Goal: Transaction & Acquisition: Purchase product/service

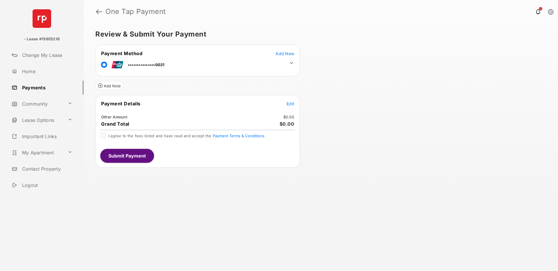
click at [291, 62] on icon at bounding box center [291, 62] width 5 height 5
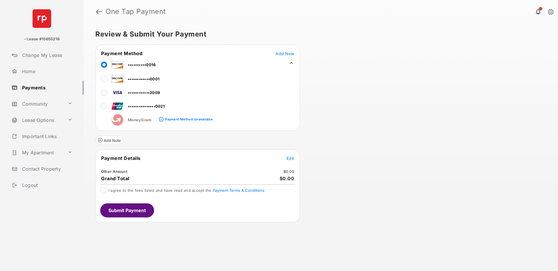
click at [346, 96] on div "Review & Submit Your Payment Payment Method Add New ••••••••••0016 ••••••••••••…" at bounding box center [321, 147] width 474 height 248
click at [290, 158] on span "Edit" at bounding box center [291, 158] width 8 height 5
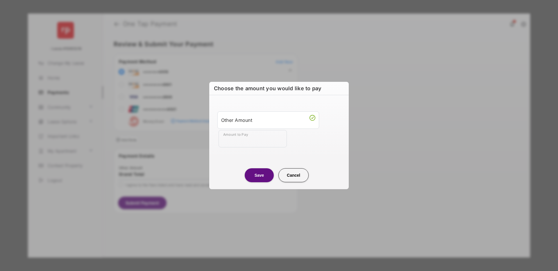
click at [258, 142] on input "Amount to Pay" at bounding box center [253, 138] width 68 height 17
type input "*********"
click at [261, 178] on button "Save" at bounding box center [259, 176] width 29 height 14
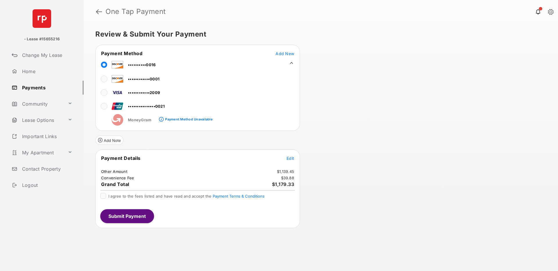
click at [384, 91] on div "Review & Submit Your Payment Payment Method Add New ••••••••••0016 ••••••••••••…" at bounding box center [321, 147] width 474 height 248
click at [361, 83] on div "Review & Submit Your Payment Payment Method Add New ••••••••••0016 ••••••••••••…" at bounding box center [321, 147] width 474 height 248
drag, startPoint x: 100, startPoint y: 177, endPoint x: 132, endPoint y: 176, distance: 32.3
click at [132, 176] on tr "Convenience Fee $39.88" at bounding box center [197, 178] width 203 height 5
copy td "Convenience Fee"
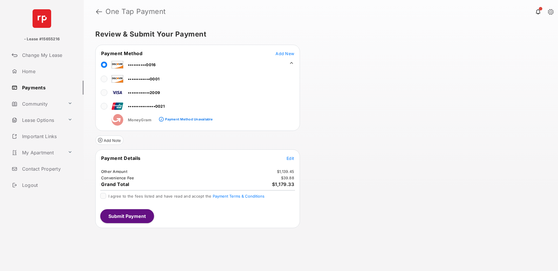
click at [394, 74] on div "Review & Submit Your Payment Payment Method Add New ••••••••••0016 ••••••••••••…" at bounding box center [321, 147] width 474 height 248
